Goal: Transaction & Acquisition: Book appointment/travel/reservation

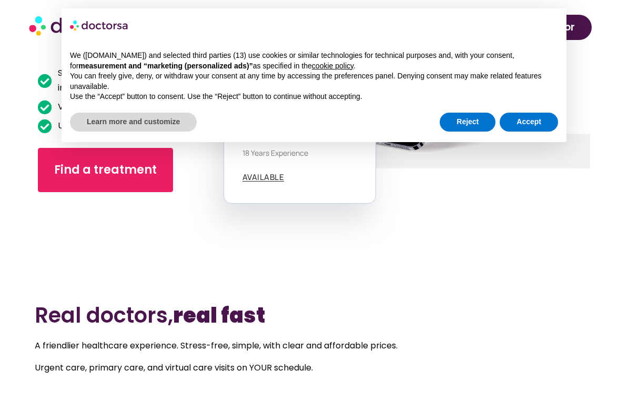
scroll to position [175, 0]
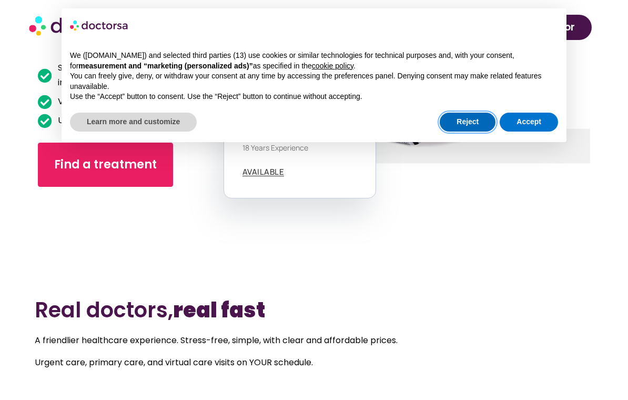
click at [479, 118] on button "Reject" at bounding box center [468, 122] width 56 height 19
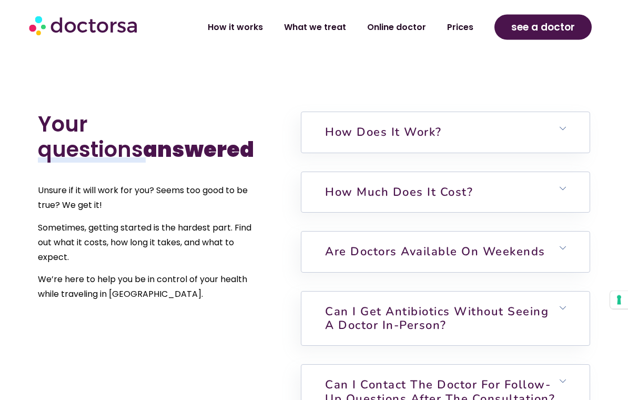
scroll to position [2197, 0]
click at [539, 202] on h6 "How much does it cost?" at bounding box center [445, 192] width 288 height 40
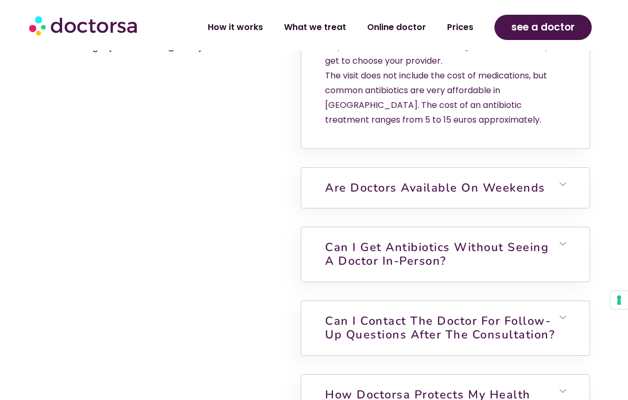
scroll to position [2444, 0]
click at [536, 195] on link "Are doctors available on weekends" at bounding box center [435, 187] width 220 height 16
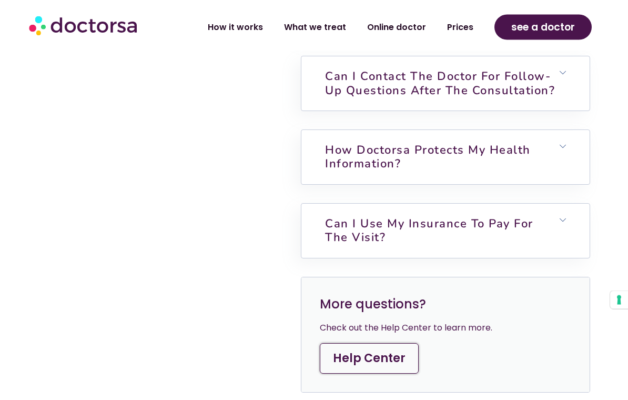
scroll to position [2858, 0]
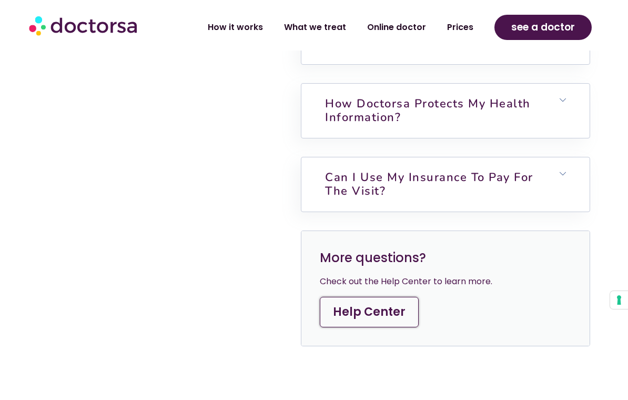
click at [533, 193] on link "Can I use my insurance to pay for the visit?" at bounding box center [429, 183] width 208 height 29
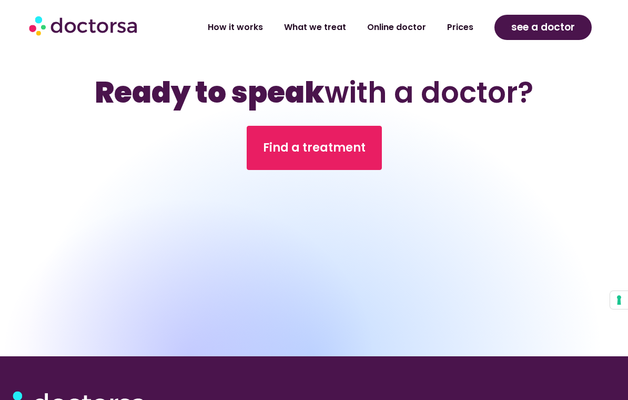
scroll to position [3426, 0]
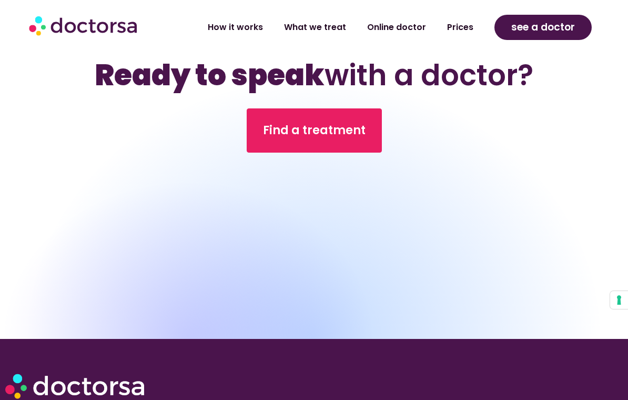
click at [319, 139] on span "Find a treatment" at bounding box center [314, 130] width 103 height 17
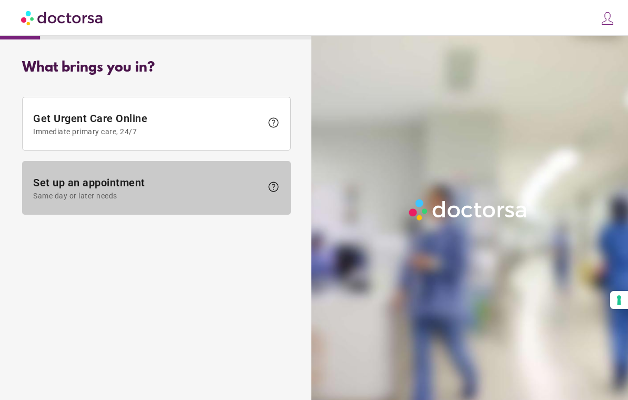
click at [198, 189] on span "Set up an appointment Same day or later needs" at bounding box center [147, 188] width 229 height 24
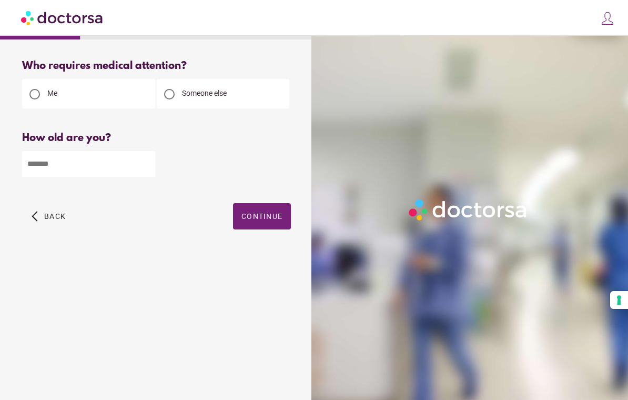
click at [80, 171] on input "number" at bounding box center [88, 164] width 133 height 26
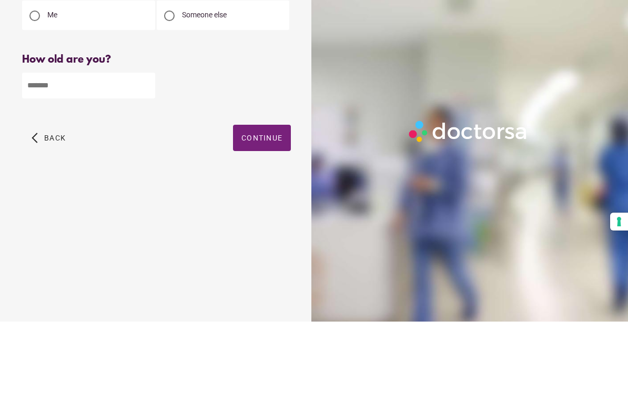
type input "**"
click at [268, 212] on span "Continue" at bounding box center [261, 216] width 41 height 8
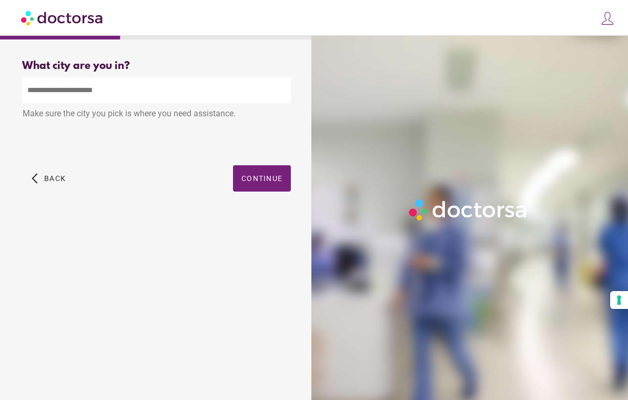
scroll to position [14, 0]
click at [103, 89] on input "text" at bounding box center [156, 90] width 269 height 26
click at [99, 108] on div "Argostoli on, Greece" at bounding box center [157, 114] width 268 height 21
type input "**********"
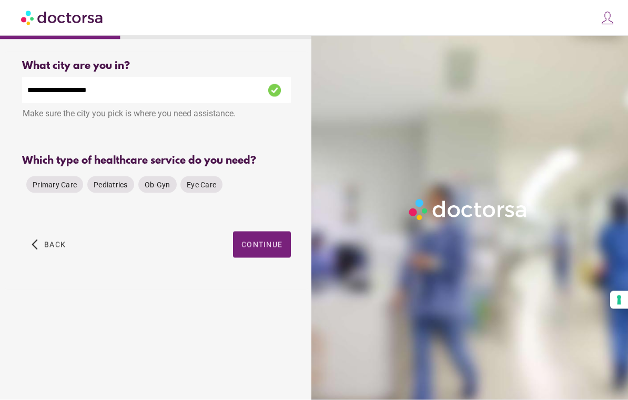
scroll to position [14, 0]
click at [68, 180] on span "Primary Care" at bounding box center [55, 184] width 44 height 8
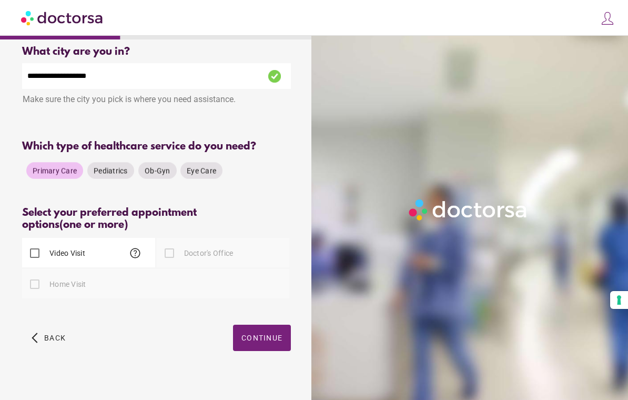
scroll to position [28, 0]
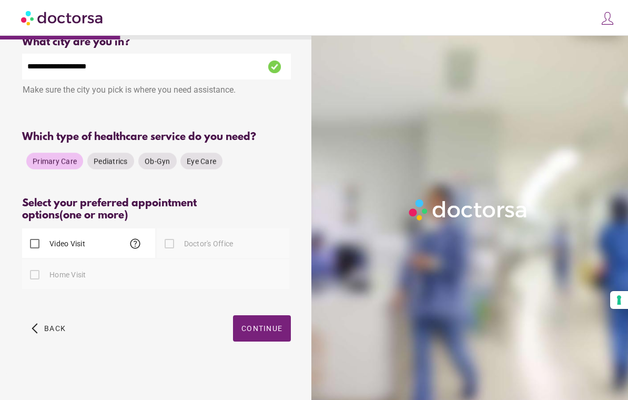
click at [173, 242] on div at bounding box center [169, 243] width 21 height 21
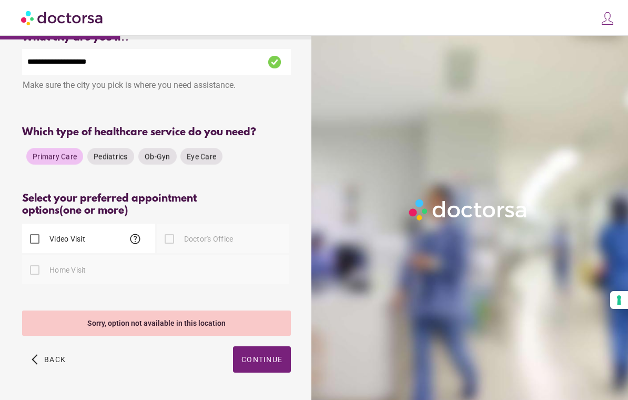
click at [43, 276] on div at bounding box center [34, 269] width 21 height 21
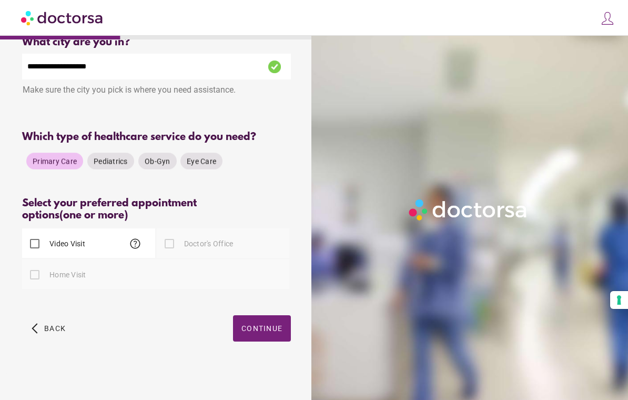
click at [269, 333] on span "Continue" at bounding box center [261, 328] width 41 height 8
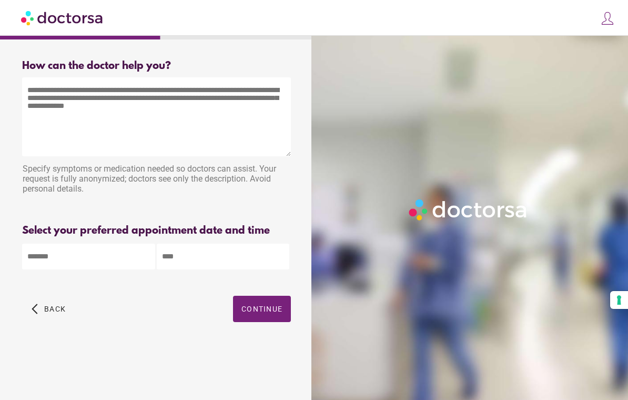
click at [108, 237] on body "**********" at bounding box center [314, 200] width 628 height 400
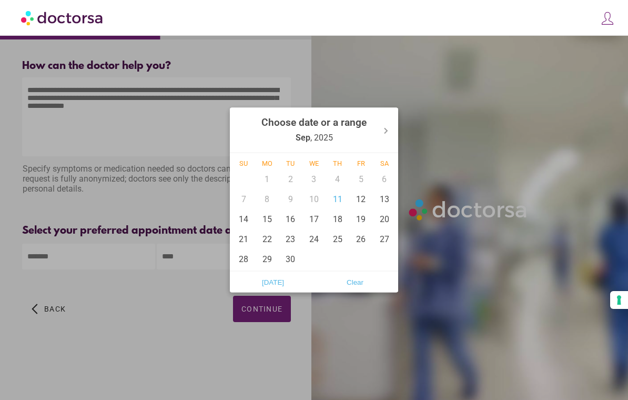
click at [361, 197] on div "12" at bounding box center [361, 199] width 24 height 20
click at [338, 204] on div "11" at bounding box center [338, 199] width 24 height 20
click at [298, 320] on div at bounding box center [314, 200] width 628 height 400
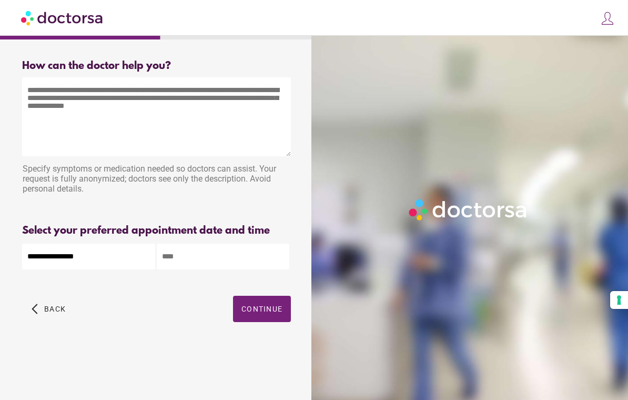
click at [220, 244] on input "text" at bounding box center [223, 257] width 133 height 26
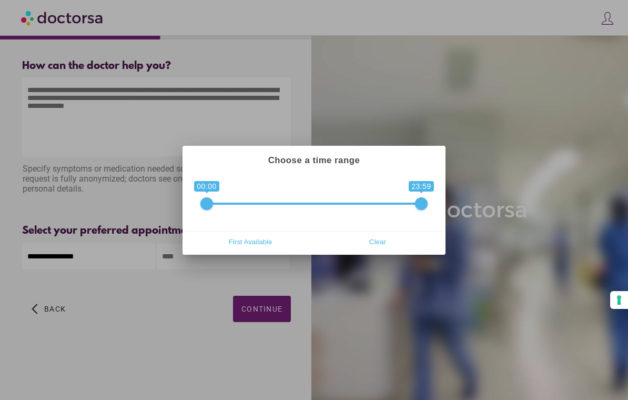
click at [275, 295] on div at bounding box center [314, 200] width 628 height 400
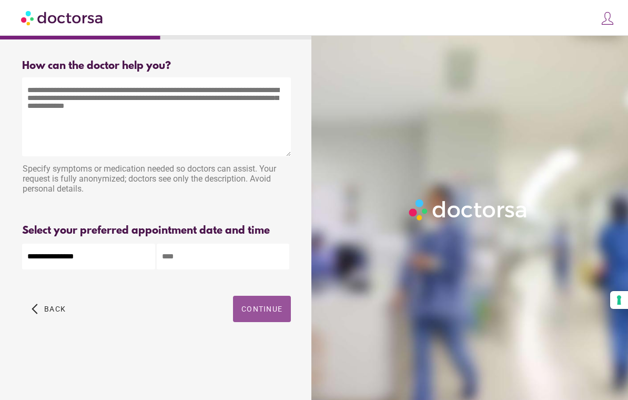
click at [270, 305] on span "Continue" at bounding box center [261, 309] width 41 height 8
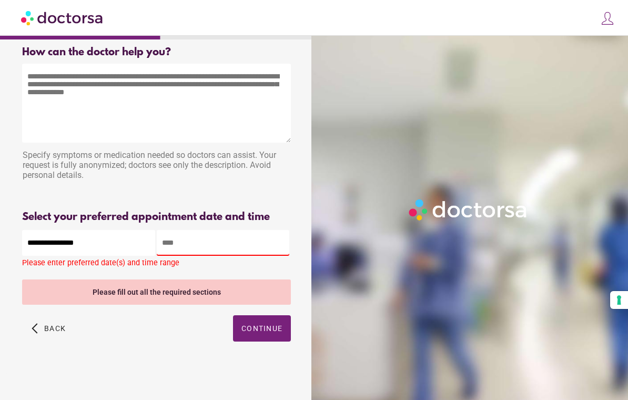
click at [98, 243] on body "**********" at bounding box center [314, 193] width 628 height 414
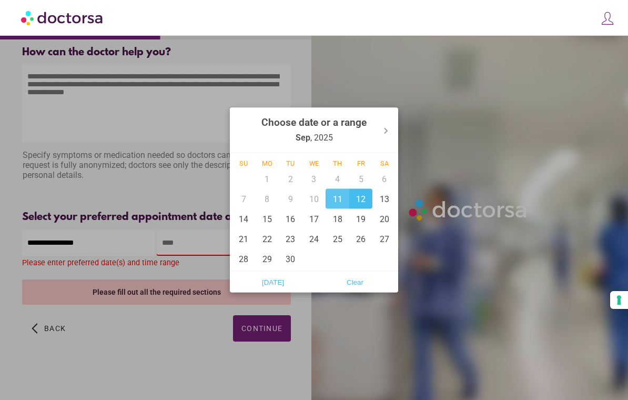
click at [361, 200] on div "12" at bounding box center [361, 199] width 24 height 20
type input "******"
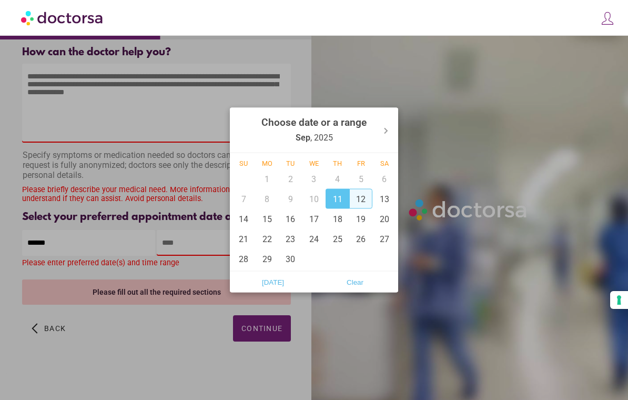
click at [287, 358] on div at bounding box center [314, 200] width 628 height 400
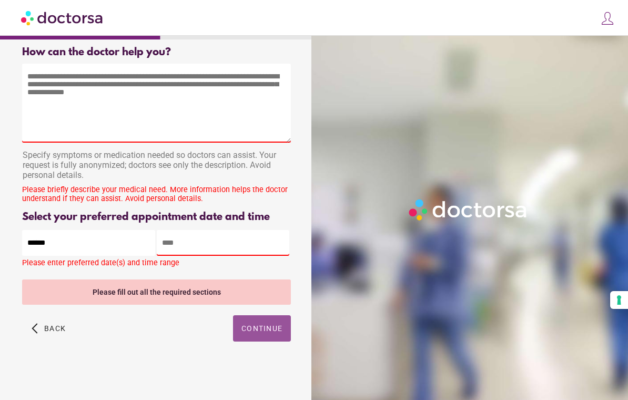
click at [267, 330] on span "Continue" at bounding box center [261, 328] width 41 height 8
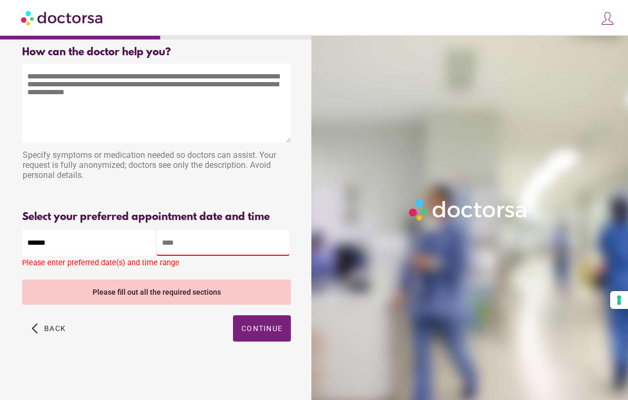
click at [210, 239] on input "text" at bounding box center [223, 243] width 133 height 26
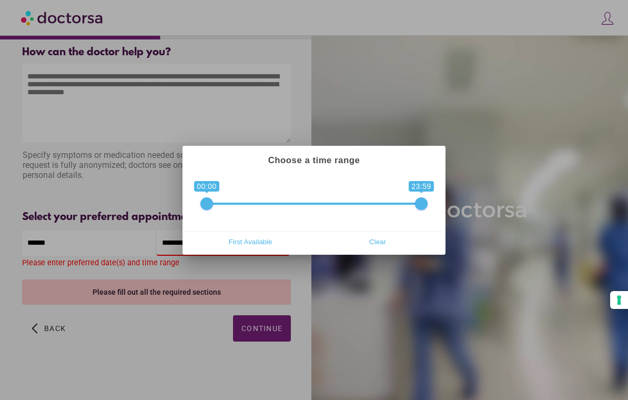
click at [270, 243] on span "First Available" at bounding box center [250, 242] width 121 height 16
type input "**********"
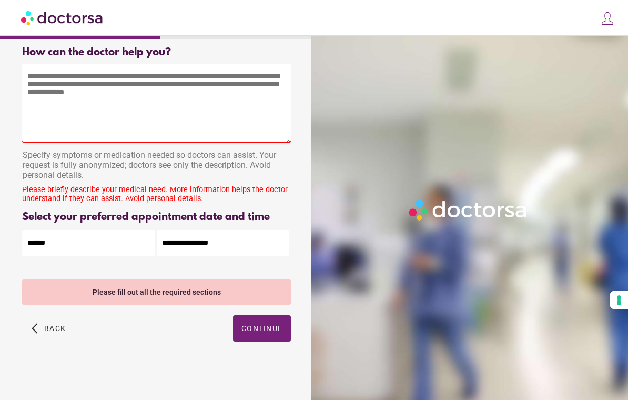
click at [267, 329] on span "Continue" at bounding box center [261, 328] width 41 height 8
click at [200, 193] on div "Please briefly describe your medical need. More information helps the doctor un…" at bounding box center [156, 194] width 269 height 18
click at [199, 299] on div "Please fill out all the required sections" at bounding box center [156, 291] width 269 height 25
click at [194, 289] on div "Please fill out all the required sections" at bounding box center [156, 291] width 269 height 25
click at [264, 333] on span "Continue" at bounding box center [261, 328] width 41 height 8
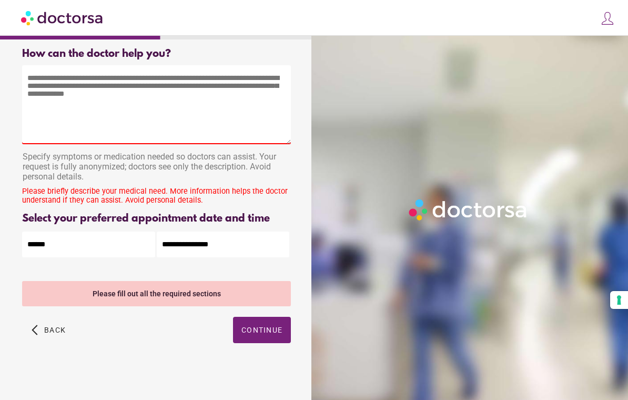
scroll to position [0, 0]
